Goal: Task Accomplishment & Management: Manage account settings

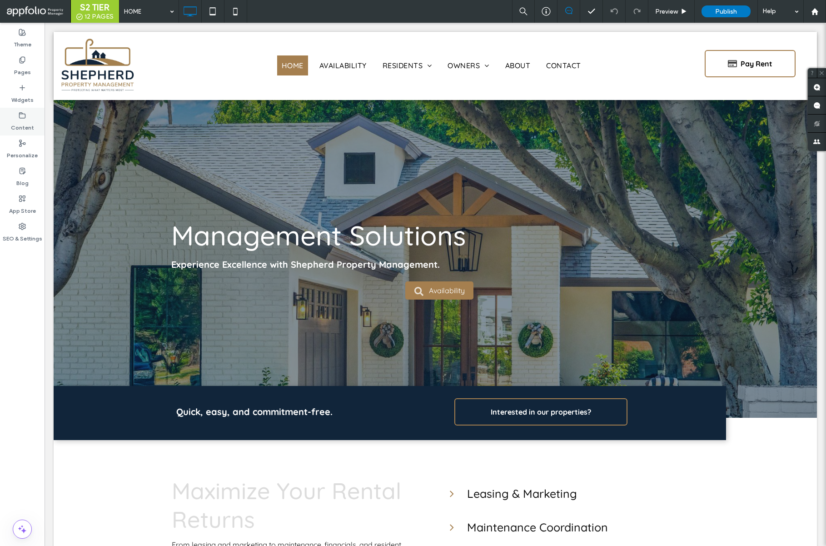
click at [26, 127] on label "Content" at bounding box center [22, 125] width 23 height 13
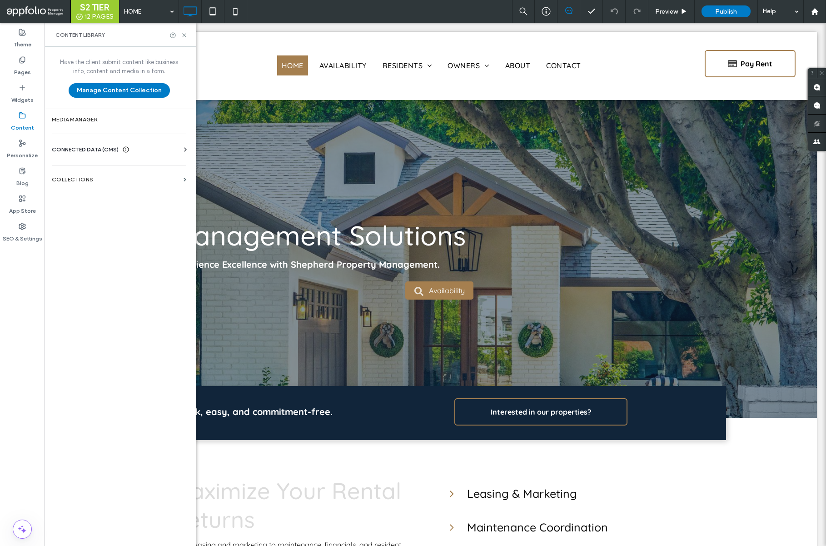
click at [97, 150] on span "CONNECTED DATA (CMS)" at bounding box center [85, 149] width 67 height 9
click at [101, 188] on section "Business Text" at bounding box center [121, 192] width 138 height 21
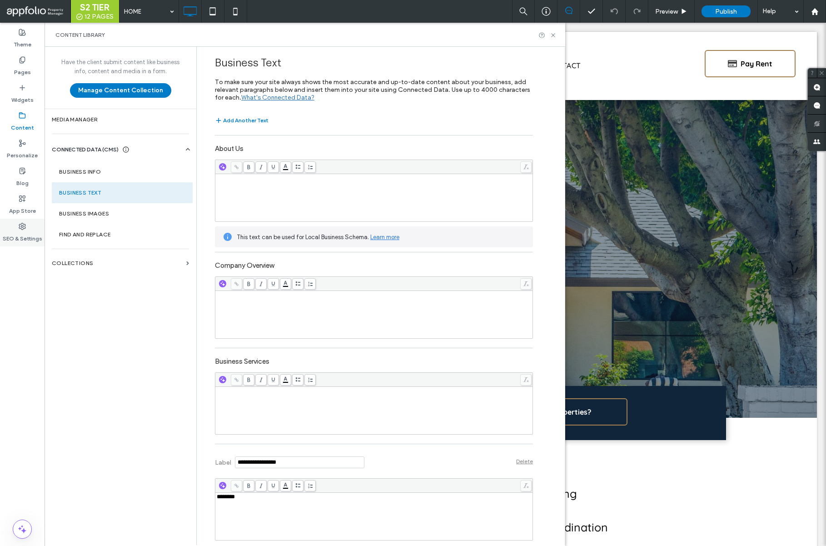
click at [28, 228] on div "SEO & Settings" at bounding box center [22, 233] width 45 height 28
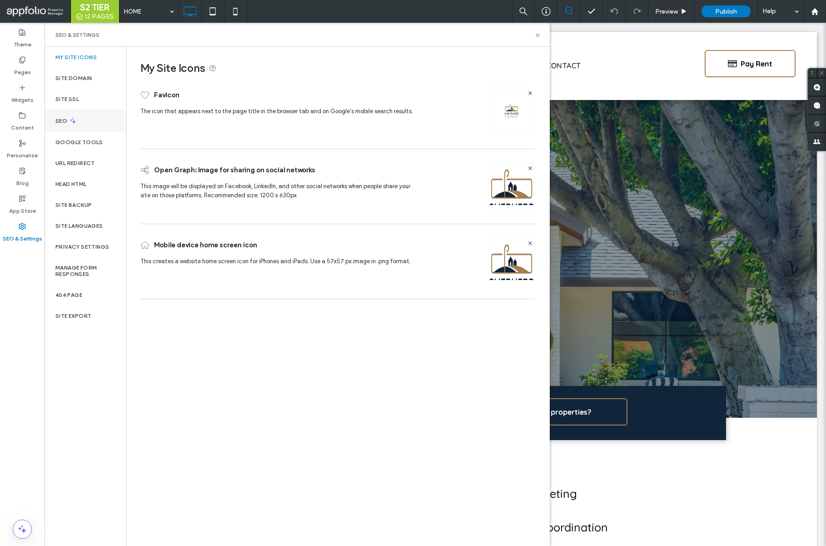
click at [71, 127] on div "SEO" at bounding box center [86, 121] width 82 height 22
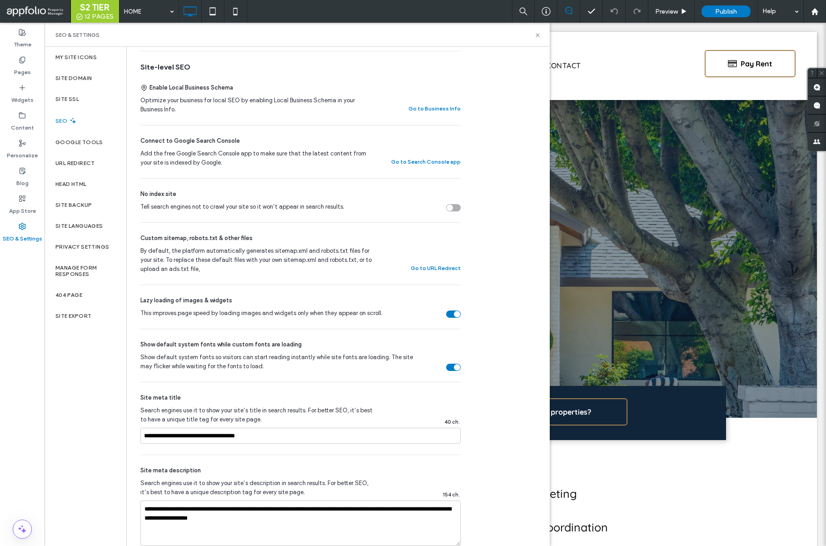
scroll to position [300, 0]
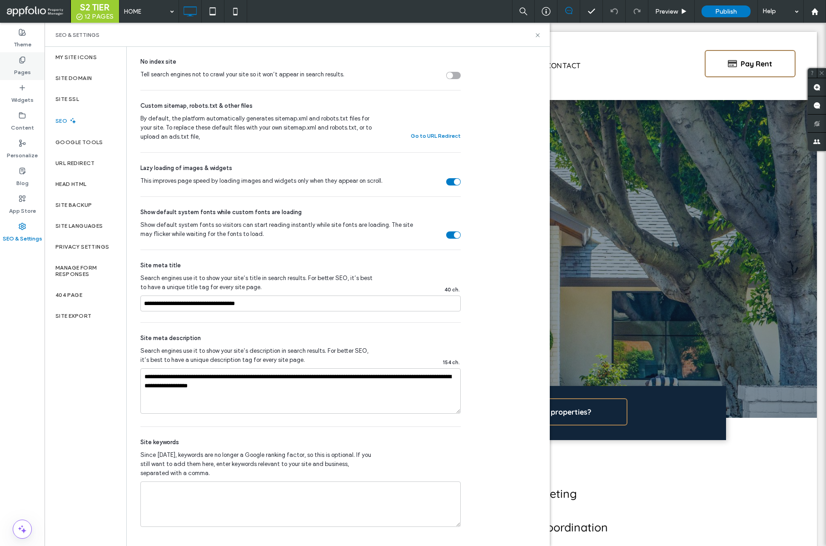
click at [22, 70] on label "Pages" at bounding box center [22, 70] width 17 height 13
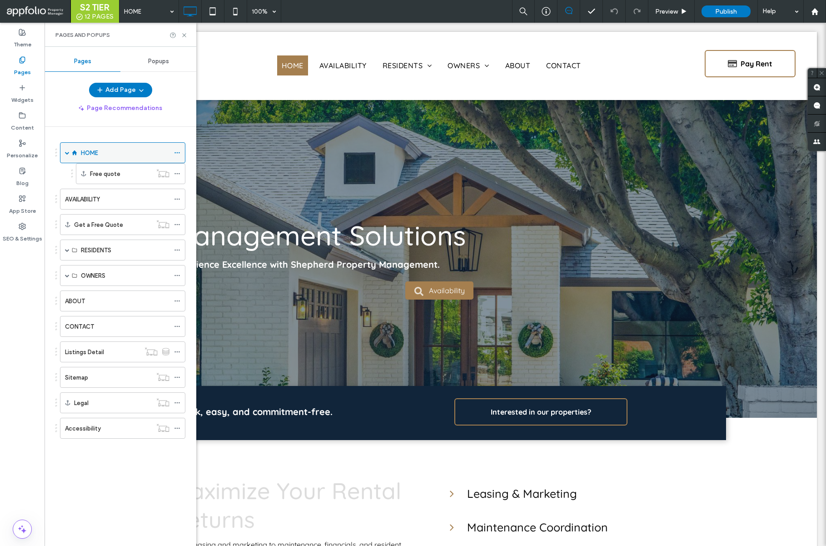
click at [179, 151] on icon at bounding box center [177, 153] width 6 height 6
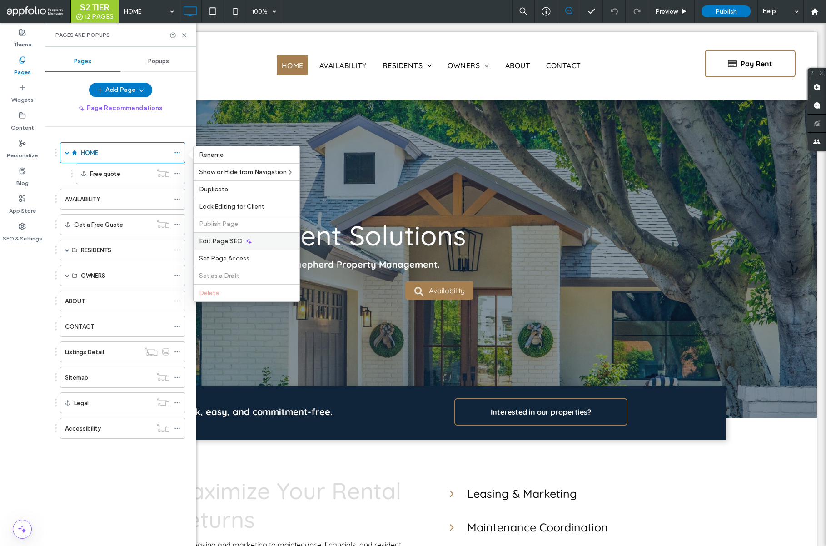
click at [239, 240] on span "Edit Page SEO" at bounding box center [221, 241] width 44 height 8
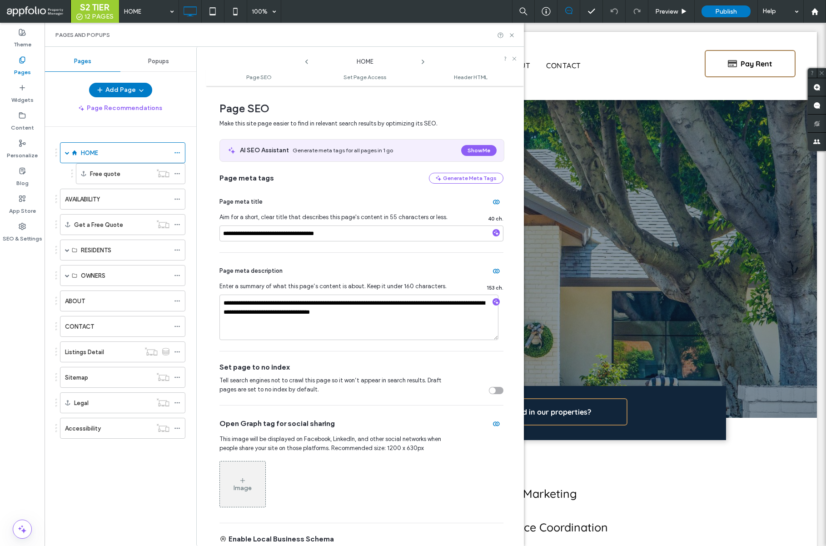
click at [423, 60] on icon at bounding box center [423, 61] width 7 height 7
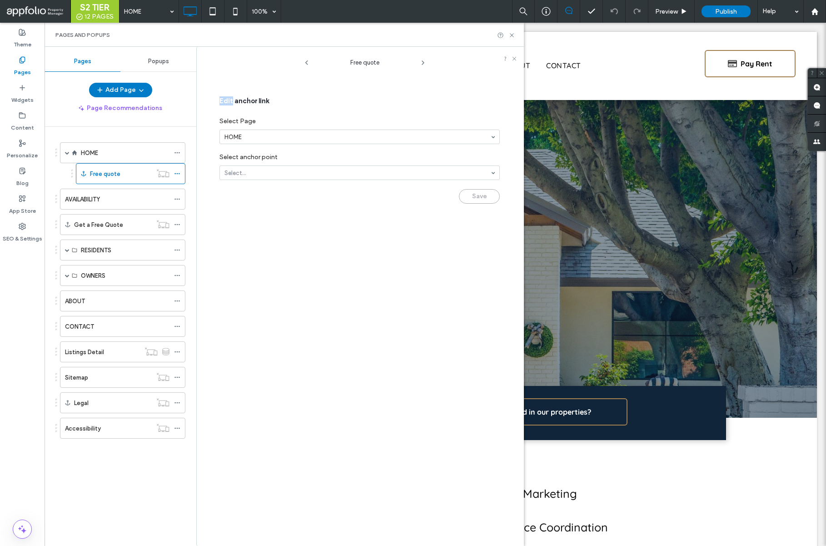
click at [423, 60] on icon at bounding box center [423, 62] width 7 height 7
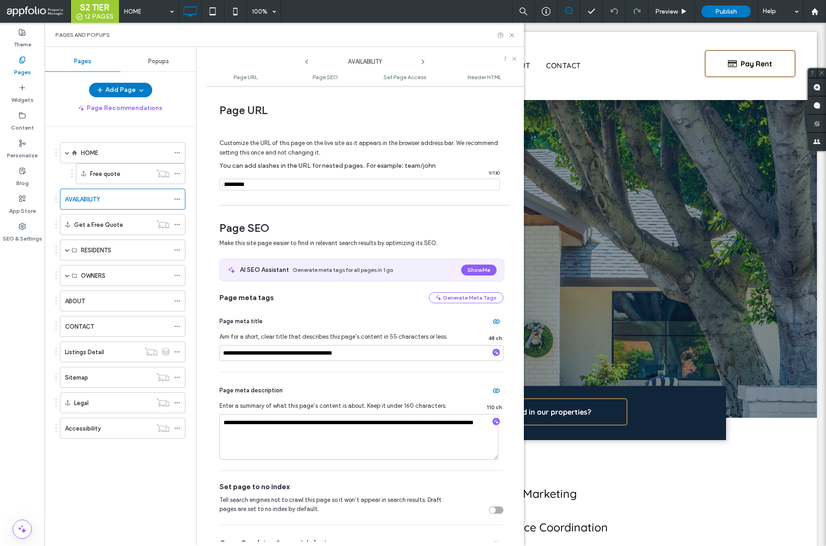
click at [423, 60] on icon at bounding box center [423, 61] width 7 height 7
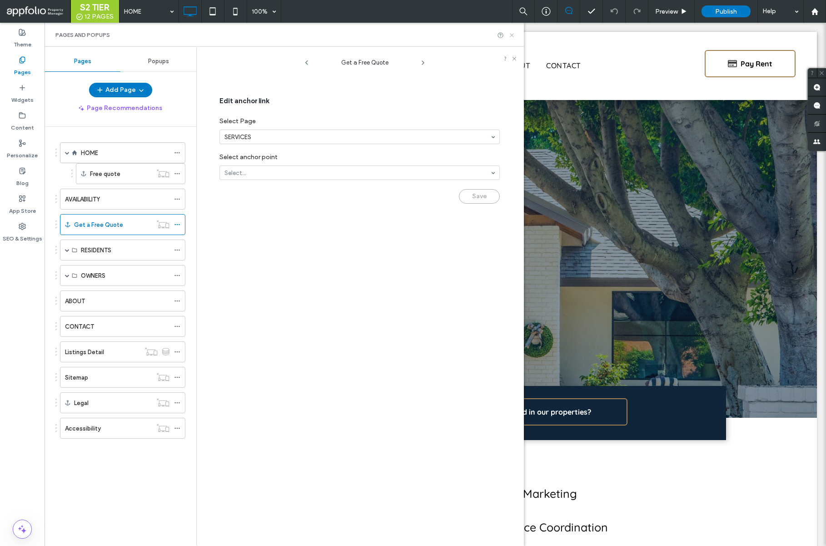
drag, startPoint x: 510, startPoint y: 34, endPoint x: 276, endPoint y: 23, distance: 234.3
click at [510, 34] on icon at bounding box center [512, 35] width 7 height 7
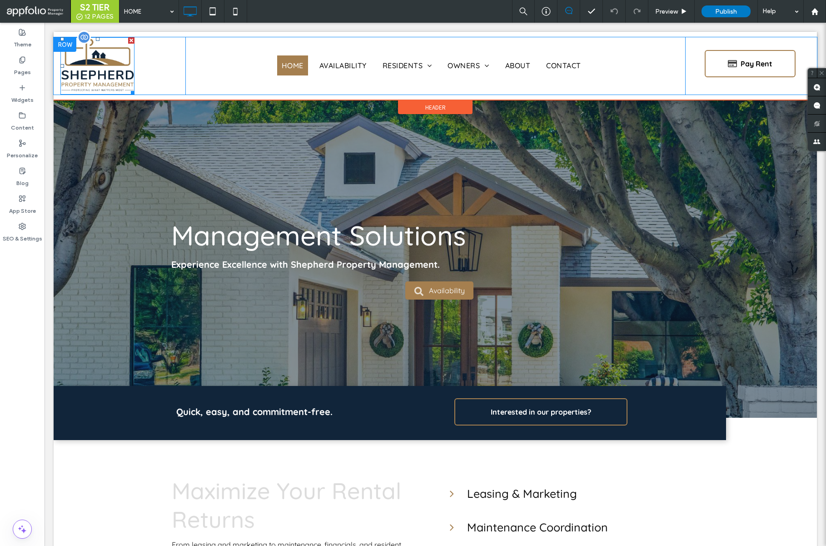
click at [121, 64] on img at bounding box center [97, 65] width 74 height 57
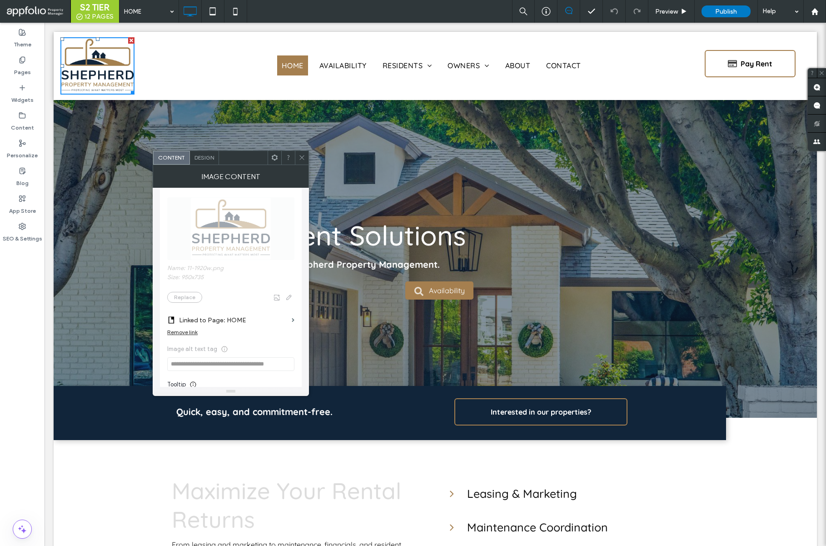
scroll to position [67, 0]
click at [300, 158] on icon at bounding box center [302, 157] width 7 height 7
